Goal: Task Accomplishment & Management: Complete application form

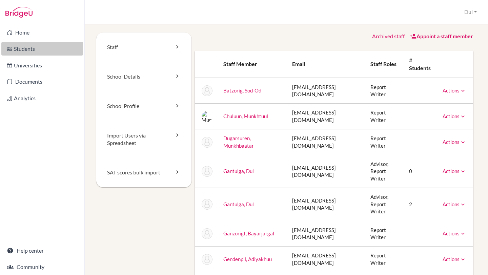
click at [38, 53] on link "Students" at bounding box center [42, 49] width 82 height 14
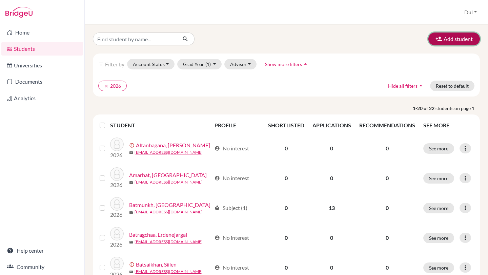
click at [451, 35] on button "Add student" at bounding box center [453, 39] width 51 height 13
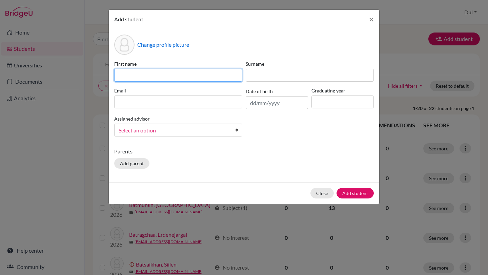
click at [193, 78] on input at bounding box center [178, 75] width 128 height 13
type input "Anduul"
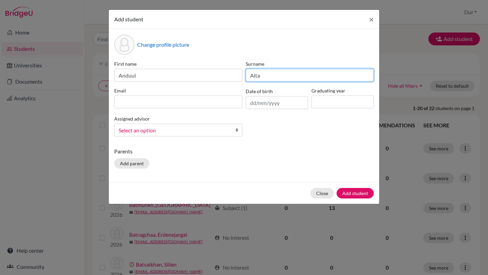
type input "Altankhaich"
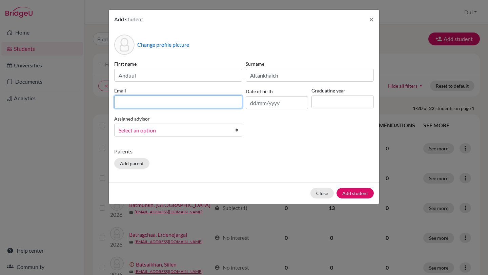
paste input "anduulanduul@gmail.com"
click at [242, 105] on input "[EMAIL_ADDRESS][DOMAIN_NAME]" at bounding box center [178, 102] width 128 height 13
type input "[EMAIL_ADDRESS][DOMAIN_NAME]"
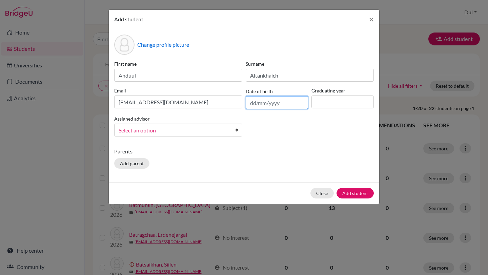
click at [266, 98] on input "text" at bounding box center [277, 102] width 62 height 13
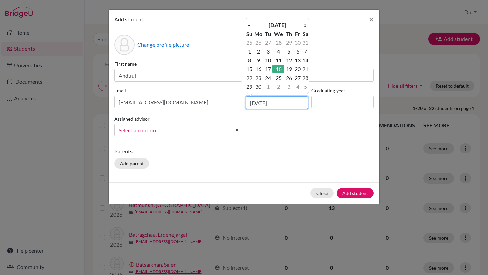
type input "18/06/2008"
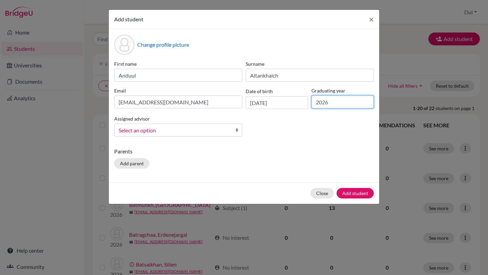
type input "2026"
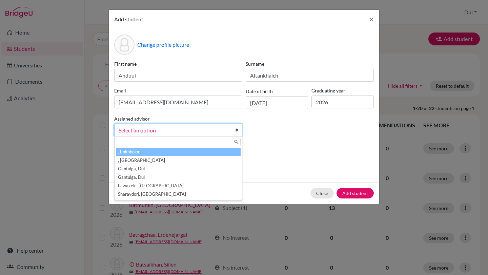
click at [166, 130] on span "Select an option" at bounding box center [174, 130] width 110 height 9
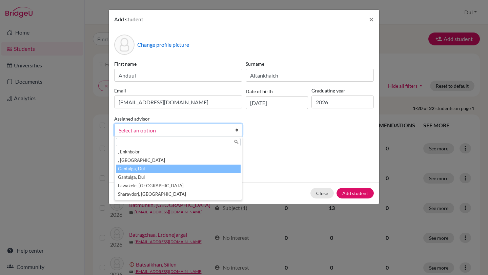
click at [181, 169] on li "Gantulga, Dul" at bounding box center [178, 169] width 125 height 8
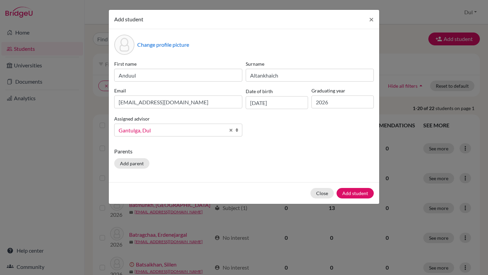
click at [330, 136] on div "First name Anduul Surname Altankhaich Email anduulanduul@gmail.com Date of birt…" at bounding box center [243, 101] width 263 height 82
click at [277, 171] on div "Parents Add parent" at bounding box center [244, 159] width 260 height 24
click at [351, 193] on button "Add student" at bounding box center [354, 193] width 37 height 11
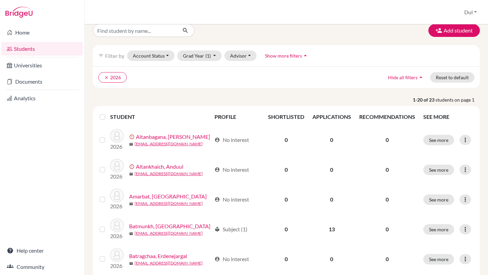
scroll to position [34, 0]
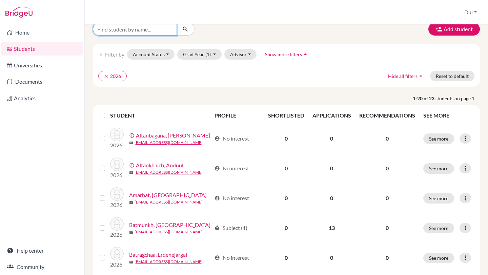
click at [156, 29] on input "Find student by name..." at bounding box center [135, 29] width 84 height 13
type input "anduul"
click button "submit" at bounding box center [186, 29] width 18 height 13
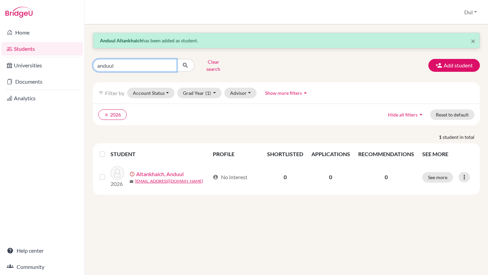
click at [142, 64] on input "anduul" at bounding box center [135, 65] width 84 height 13
type input "ochir-erden"
click button "submit" at bounding box center [186, 65] width 18 height 13
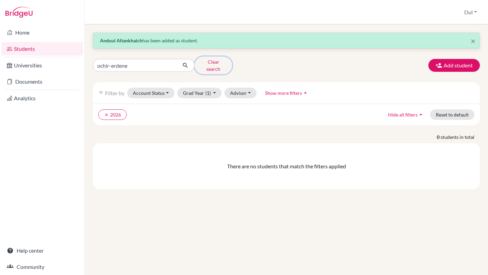
click at [216, 66] on button "Clear search" at bounding box center [213, 66] width 38 height 18
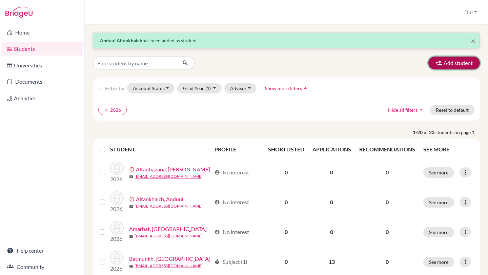
click at [454, 65] on button "Add student" at bounding box center [453, 63] width 51 height 13
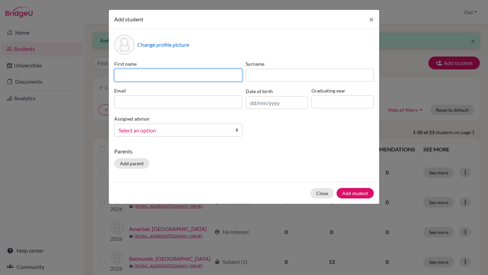
click at [174, 73] on input at bounding box center [178, 75] width 128 height 13
type input "Ochir-Erdene"
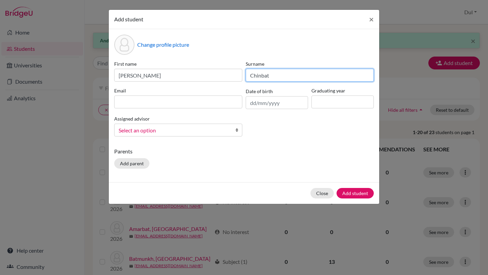
type input "Chinbat"
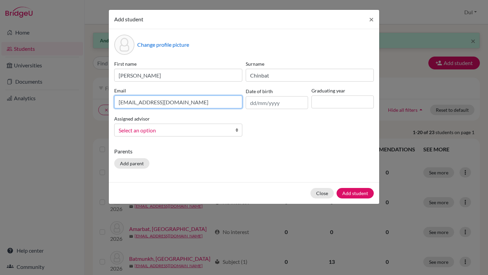
type input "[EMAIL_ADDRESS][DOMAIN_NAME]"
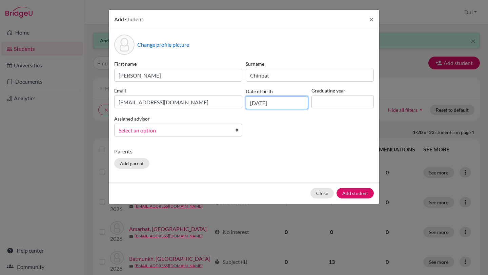
click at [264, 105] on input "18/08/2008" at bounding box center [277, 102] width 62 height 13
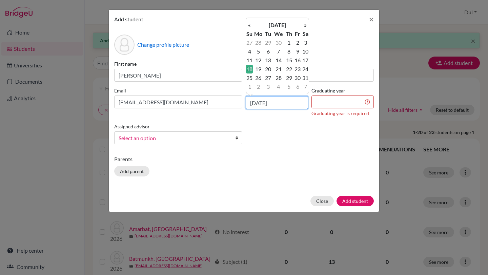
type input "18/05/2008"
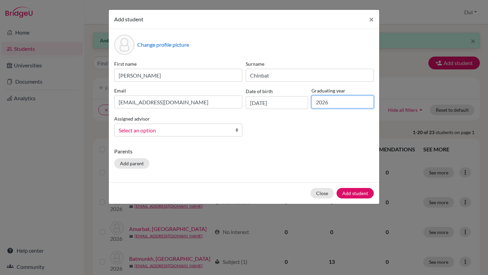
type input "2026"
click at [325, 175] on div "Change profile picture First name Ochir-Erdene Surname Chinbat Email ochirerden…" at bounding box center [244, 105] width 270 height 153
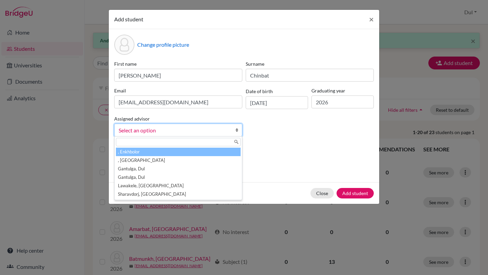
click at [187, 135] on span "Select an option" at bounding box center [174, 130] width 110 height 9
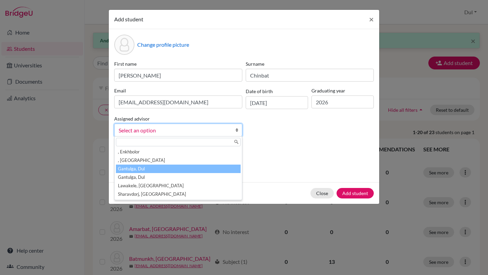
click at [194, 168] on li "Gantulga, Dul" at bounding box center [178, 169] width 125 height 8
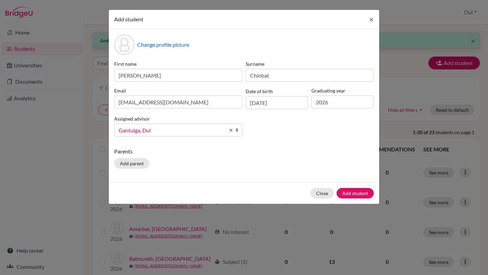
click at [300, 154] on p "Parents" at bounding box center [244, 151] width 260 height 8
click at [375, 204] on div "Close Add student" at bounding box center [244, 193] width 270 height 22
click at [360, 196] on button "Add student" at bounding box center [354, 193] width 37 height 11
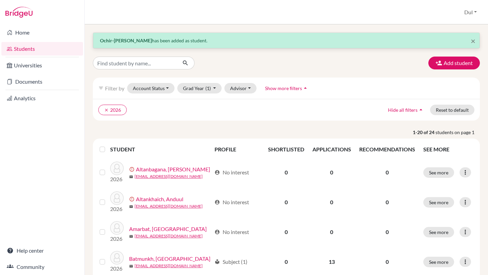
click at [47, 46] on link "Students" at bounding box center [42, 49] width 82 height 14
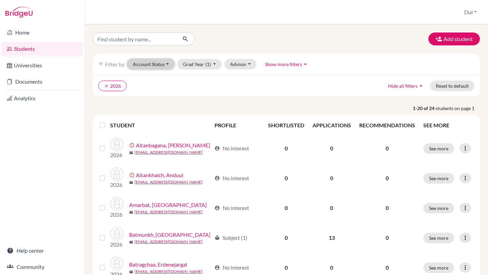
click at [159, 65] on button "Account Status" at bounding box center [150, 64] width 47 height 11
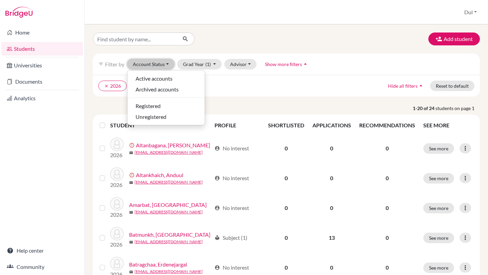
click at [159, 65] on button "Account Status" at bounding box center [150, 64] width 47 height 11
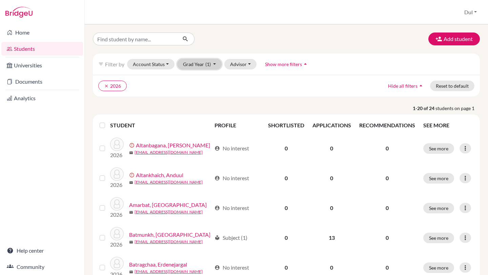
click at [205, 65] on span "(1)" at bounding box center [207, 64] width 5 height 6
click at [242, 62] on button "Advisor" at bounding box center [240, 64] width 32 height 11
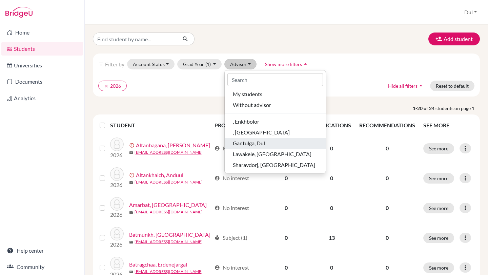
click at [265, 141] on div "Gantulga, Dul" at bounding box center [275, 143] width 85 height 8
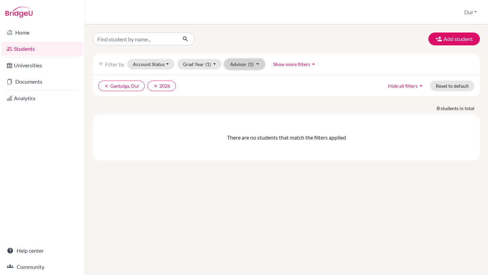
click at [240, 61] on button "Advisor (1)" at bounding box center [244, 64] width 40 height 11
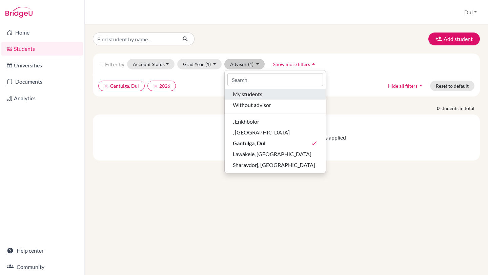
click at [249, 90] on span "My students" at bounding box center [247, 94] width 29 height 8
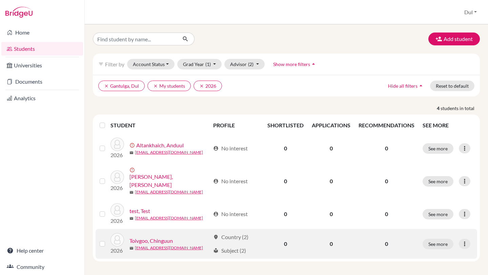
click at [144, 237] on link "Toivgoo, Chinguun" at bounding box center [150, 241] width 43 height 8
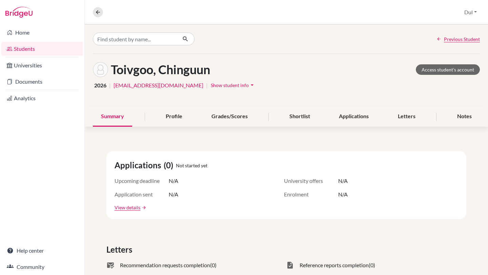
click at [39, 49] on link "Students" at bounding box center [42, 49] width 82 height 14
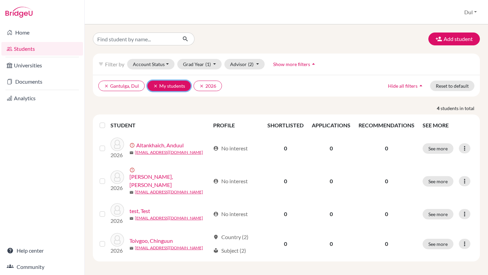
click at [154, 84] on icon "clear" at bounding box center [155, 86] width 5 height 5
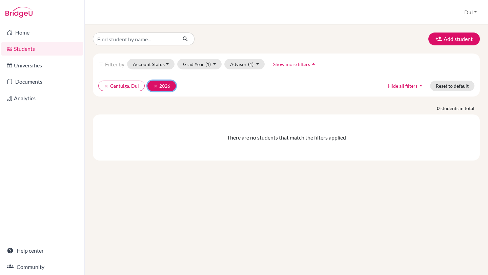
click at [153, 86] on icon "clear" at bounding box center [155, 86] width 5 height 5
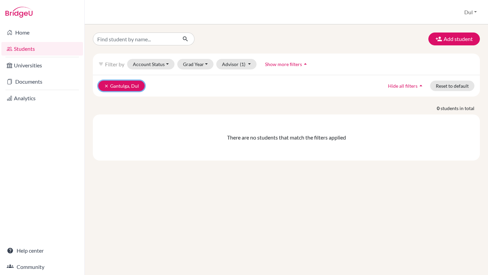
click at [105, 85] on icon "clear" at bounding box center [106, 86] width 5 height 5
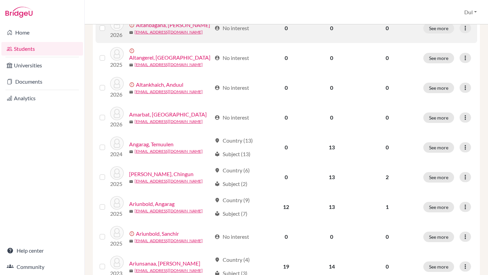
scroll to position [104, 0]
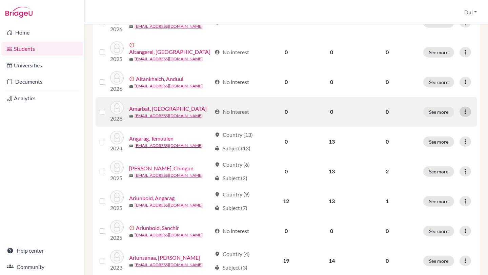
click at [470, 111] on div at bounding box center [465, 112] width 12 height 10
click at [276, 111] on td "0" at bounding box center [286, 112] width 44 height 30
click at [156, 109] on link "Amarbat, Bilguuntugs" at bounding box center [168, 109] width 78 height 8
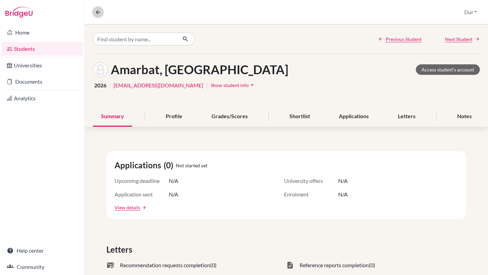
click at [96, 12] on icon at bounding box center [98, 12] width 6 height 6
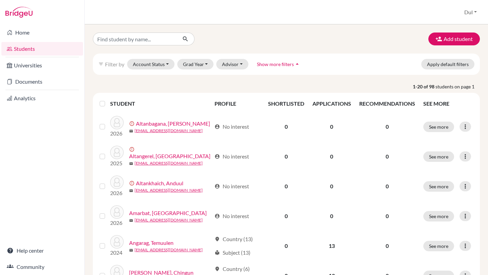
click at [236, 89] on p "1-20 of 98 students on page 1" at bounding box center [286, 86] width 397 height 7
click at [455, 39] on link "School Settings" at bounding box center [454, 38] width 54 height 11
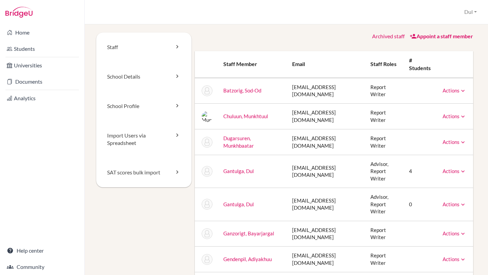
click at [447, 201] on link "Actions" at bounding box center [454, 204] width 24 height 6
click at [431, 230] on link "Archive" at bounding box center [437, 235] width 58 height 10
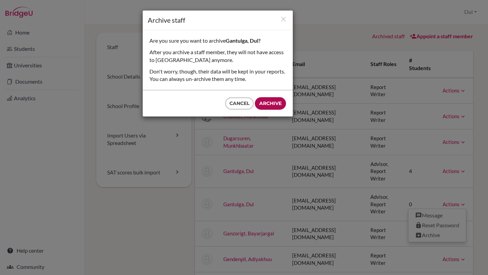
click at [272, 104] on input "Archive" at bounding box center [270, 103] width 31 height 13
type input "Archive"
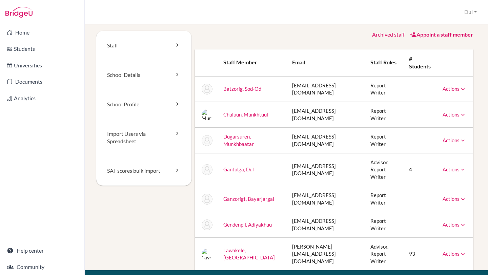
scroll to position [4, 0]
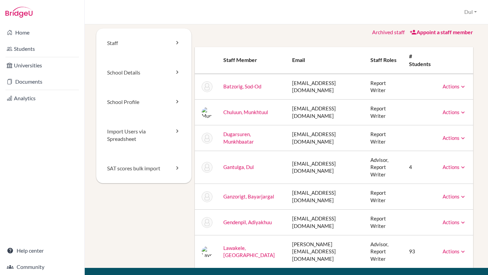
click at [438, 33] on link "Appoint a staff member" at bounding box center [441, 32] width 63 height 6
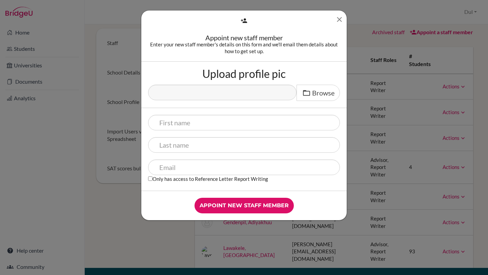
click at [338, 20] on icon "Close" at bounding box center [339, 19] width 8 height 8
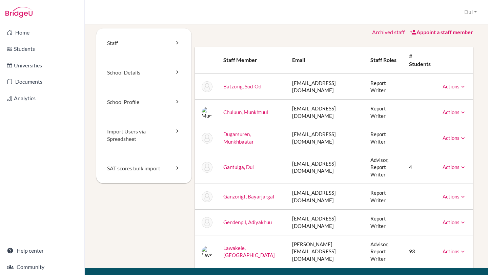
click at [307, 156] on td "dul@nhs.edu.mn" at bounding box center [326, 167] width 78 height 33
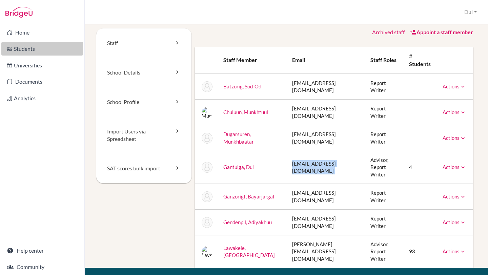
click at [32, 49] on link "Students" at bounding box center [42, 49] width 82 height 14
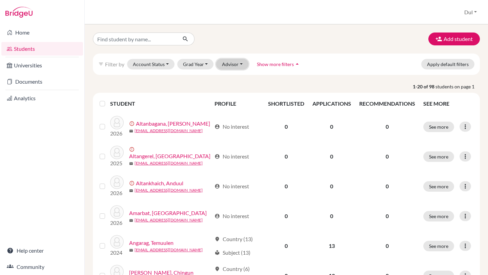
click at [243, 64] on button "Advisor" at bounding box center [232, 64] width 32 height 11
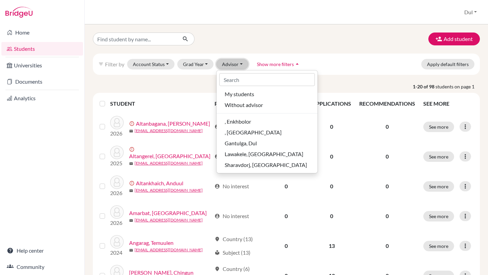
click at [243, 64] on button "Advisor" at bounding box center [232, 64] width 32 height 11
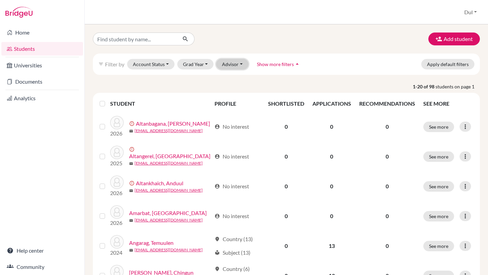
click at [243, 64] on button "Advisor" at bounding box center [232, 64] width 32 height 11
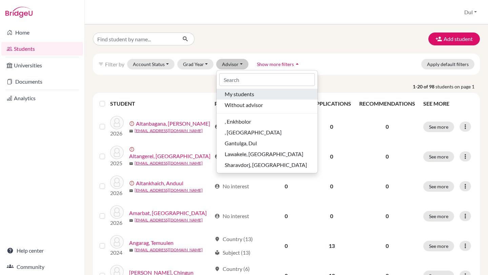
click at [253, 93] on span "My students" at bounding box center [239, 94] width 29 height 8
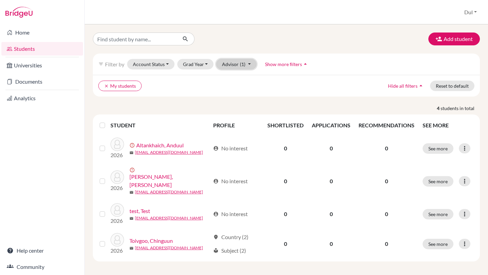
click at [236, 64] on button "Advisor (1)" at bounding box center [236, 64] width 40 height 11
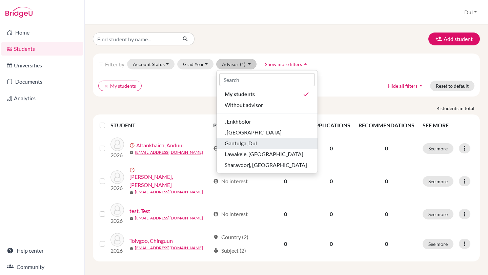
click at [274, 142] on div "Gantulga, Dul" at bounding box center [267, 143] width 85 height 8
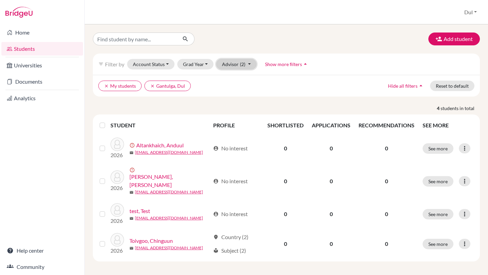
click at [240, 66] on span "(2)" at bounding box center [242, 64] width 5 height 6
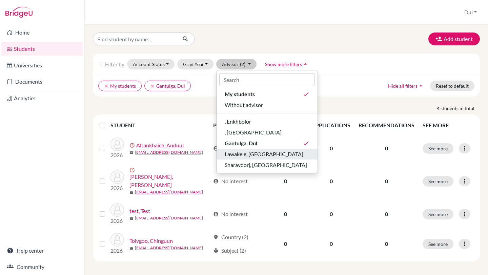
click at [271, 155] on div "Lawakele, [GEOGRAPHIC_DATA]" at bounding box center [267, 154] width 85 height 8
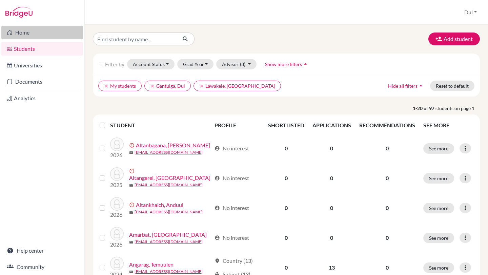
click at [33, 33] on link "Home" at bounding box center [42, 33] width 82 height 14
